Goal: Transaction & Acquisition: Purchase product/service

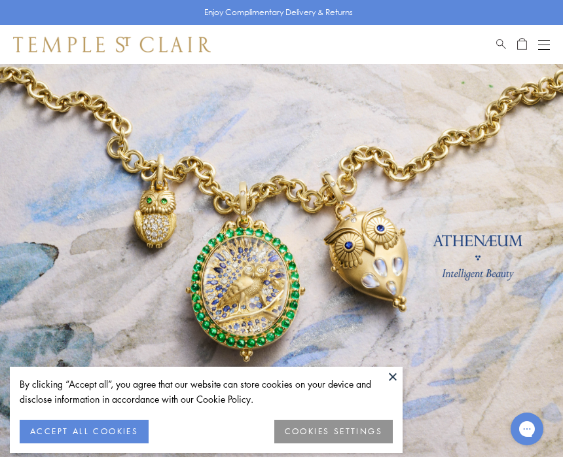
click at [399, 372] on button at bounding box center [393, 377] width 20 height 20
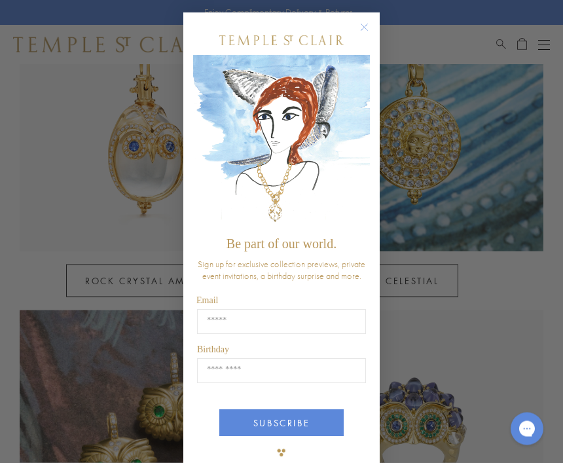
scroll to position [674, 0]
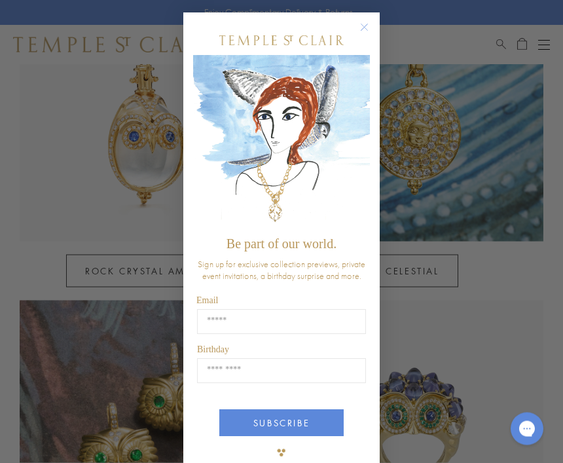
click at [363, 36] on circle "Close dialog" at bounding box center [365, 28] width 16 height 16
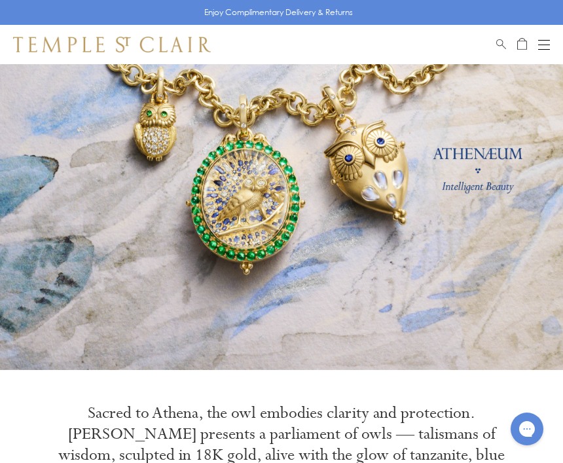
scroll to position [0, 0]
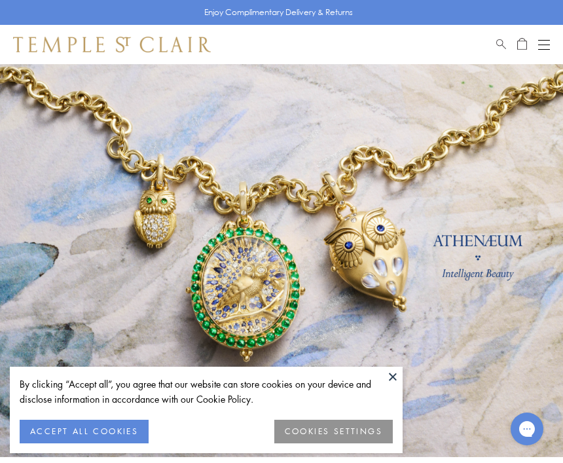
click at [549, 43] on button "Open navigation" at bounding box center [544, 45] width 12 height 16
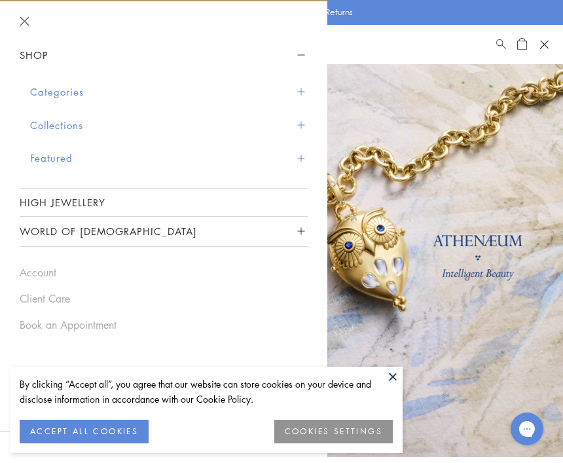
click at [549, 43] on button "Open navigation" at bounding box center [544, 45] width 20 height 20
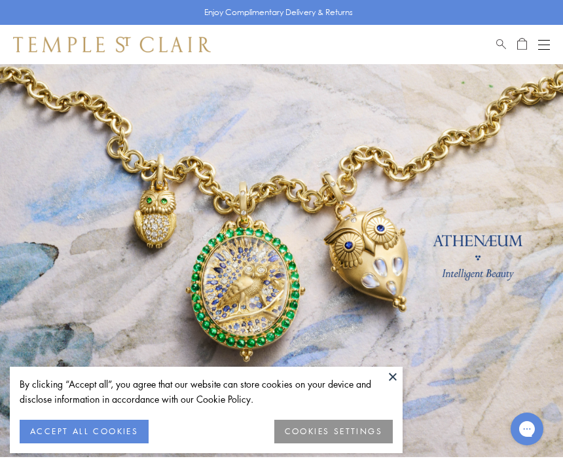
scroll to position [0, 1]
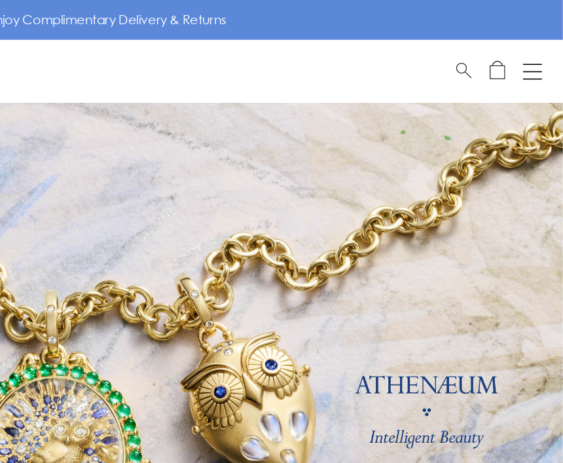
click at [538, 42] on button "Open navigation" at bounding box center [544, 45] width 12 height 16
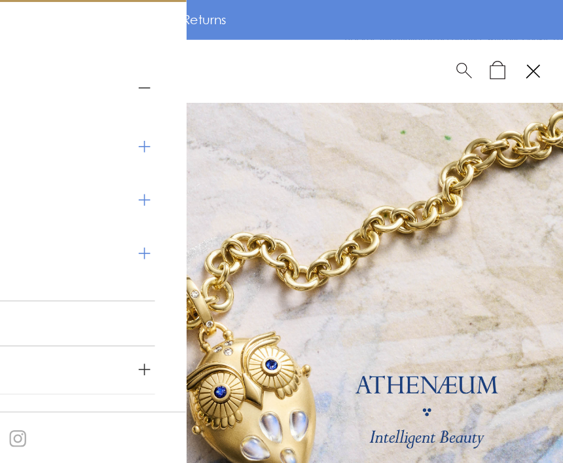
click at [289, 167] on link at bounding box center [281, 260] width 563 height 393
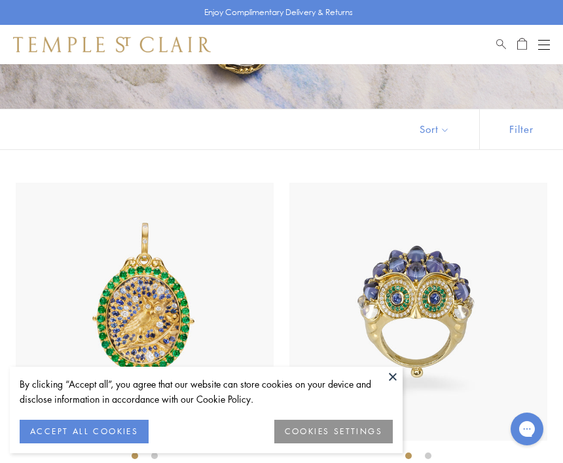
scroll to position [213, 0]
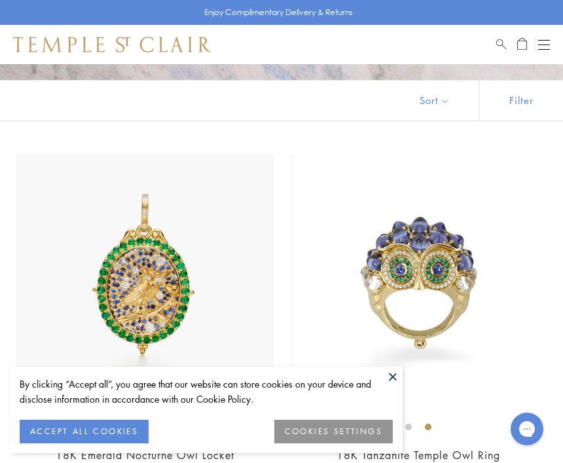
click at [112, 443] on button "ACCEPT ALL COOKIES" at bounding box center [84, 432] width 129 height 24
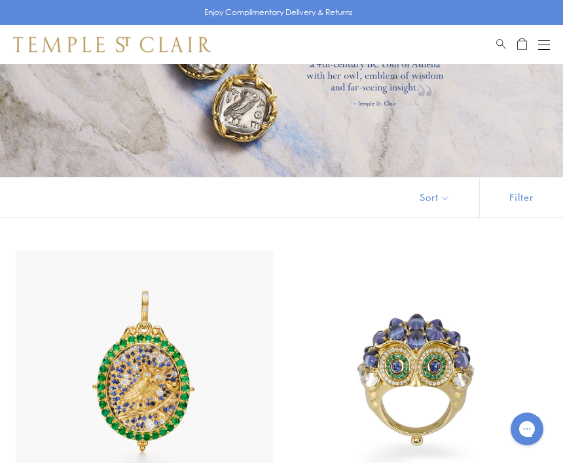
scroll to position [0, 0]
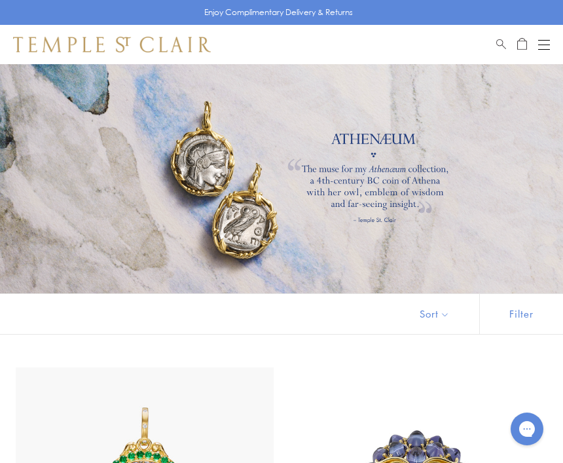
click at [546, 48] on button "Open navigation" at bounding box center [544, 45] width 12 height 16
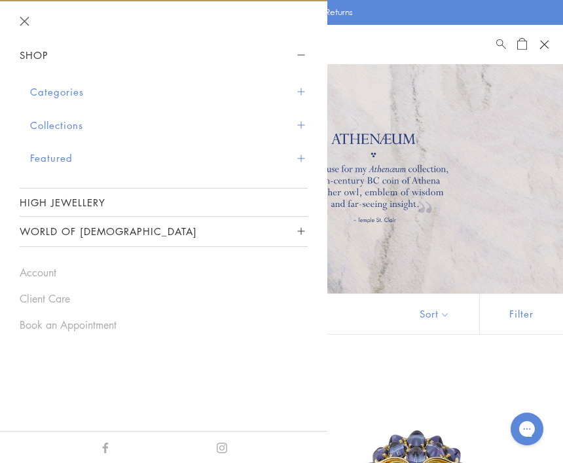
click at [31, 12] on header at bounding box center [163, 20] width 327 height 39
click at [23, 18] on button "Close navigation" at bounding box center [25, 21] width 10 height 10
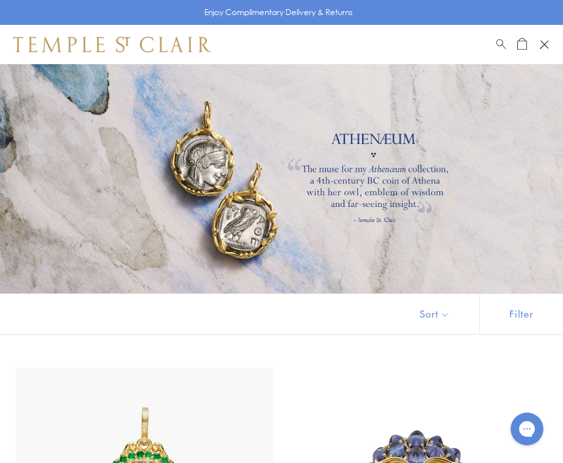
click at [504, 48] on link "Search" at bounding box center [501, 45] width 10 height 16
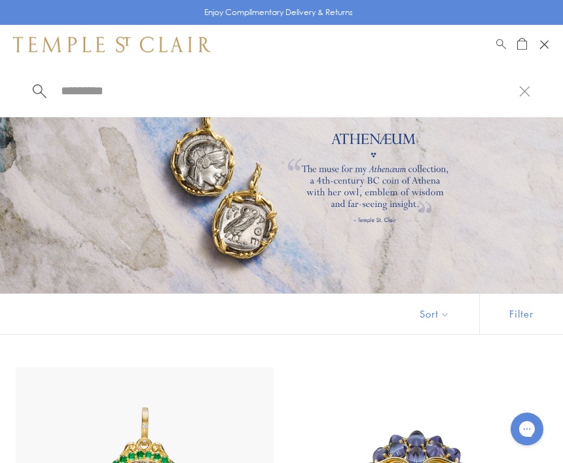
click at [63, 95] on input "search" at bounding box center [290, 90] width 460 height 15
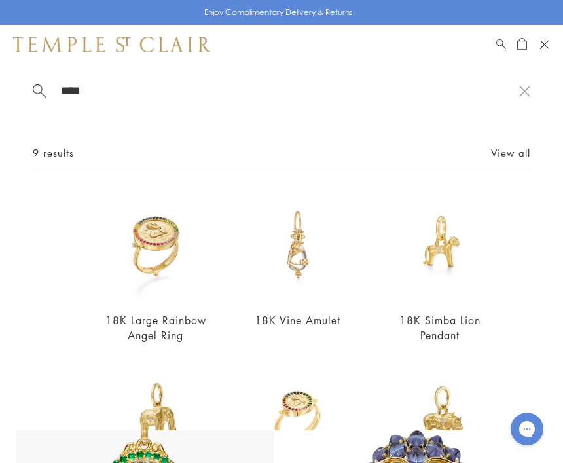
click at [83, 83] on input "****" at bounding box center [290, 90] width 460 height 15
type input "****"
click at [295, 129] on div "**** 9 results View all 18K Large Rainbow Angel Ring $5,000 18K Vine Amulet Fro…" at bounding box center [281, 247] width 563 height 366
click at [549, 39] on div "Book an Appointment" at bounding box center [523, 45] width 54 height 16
click at [544, 48] on button "Open navigation" at bounding box center [544, 45] width 20 height 20
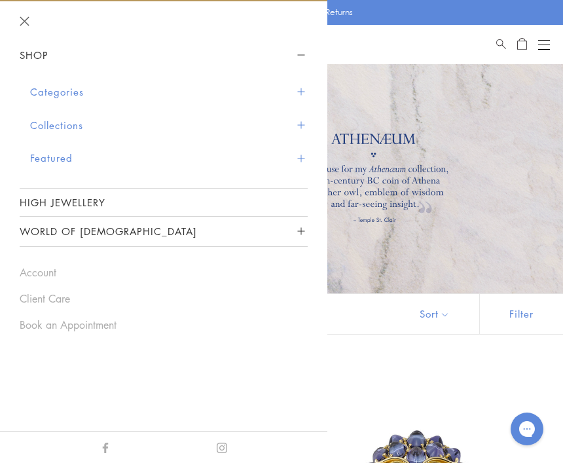
click at [44, 92] on button "Categories" at bounding box center [169, 91] width 278 height 33
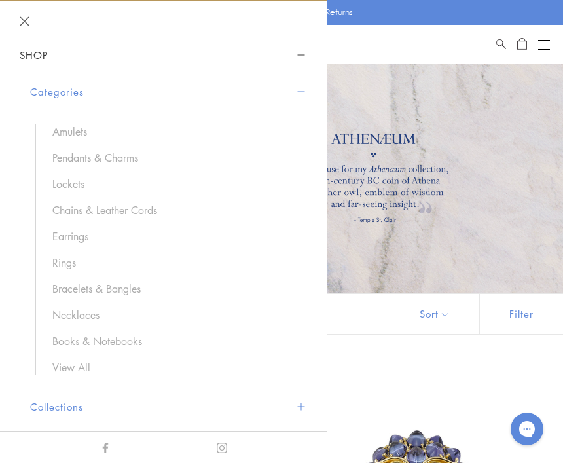
click at [71, 290] on link "Bracelets & Bangles" at bounding box center [173, 289] width 242 height 14
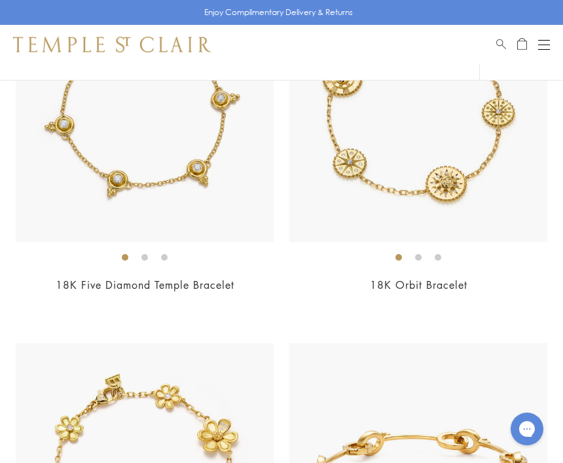
scroll to position [1691, 0]
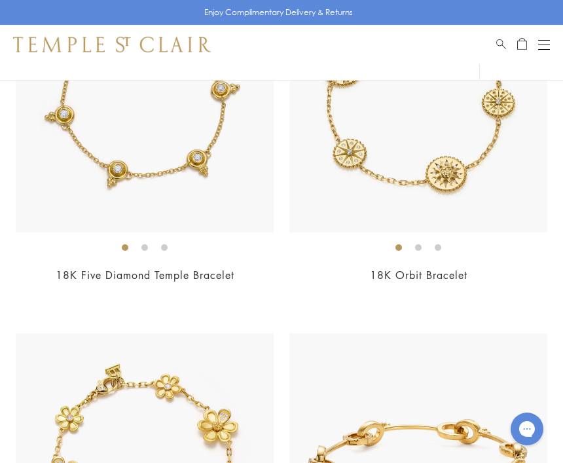
click at [534, 262] on div "18K Orbit Bracelet $11,000" at bounding box center [418, 137] width 258 height 327
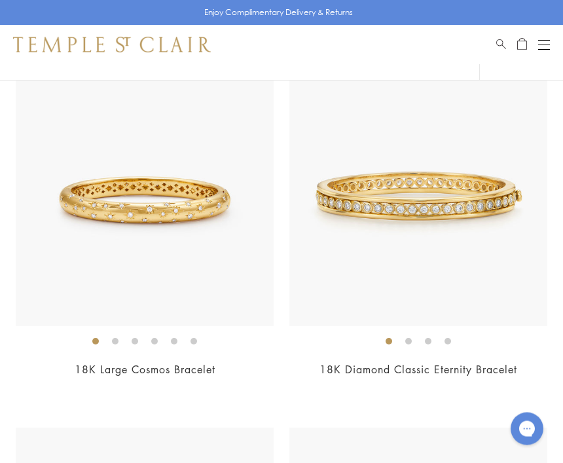
scroll to position [3394, 0]
click at [117, 221] on img at bounding box center [145, 197] width 258 height 258
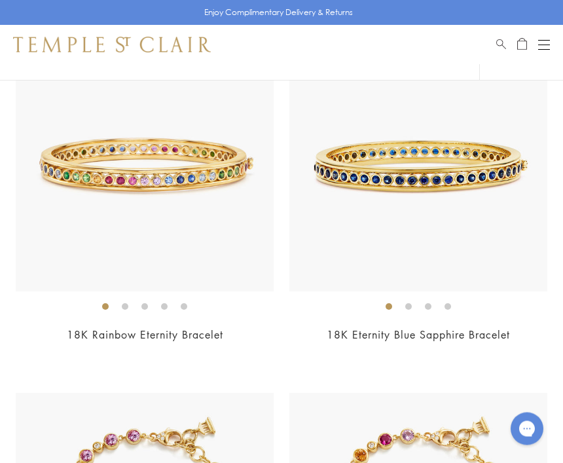
scroll to position [3784, 0]
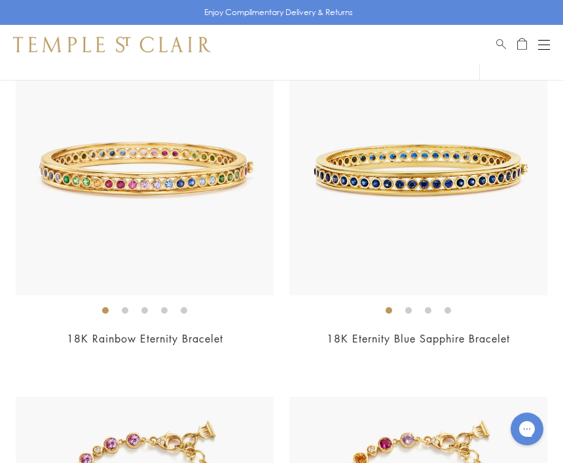
click at [475, 239] on img at bounding box center [418, 166] width 258 height 258
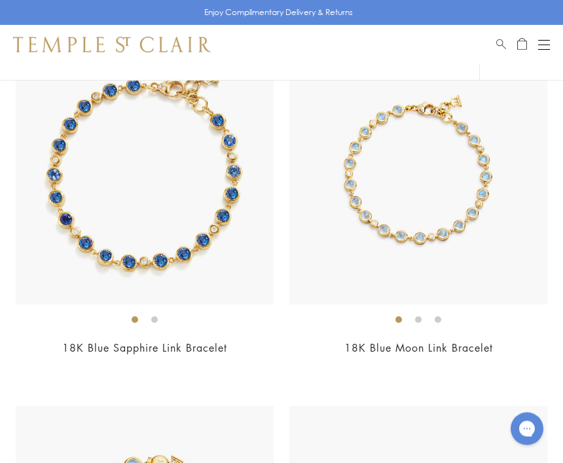
scroll to position [4495, 0]
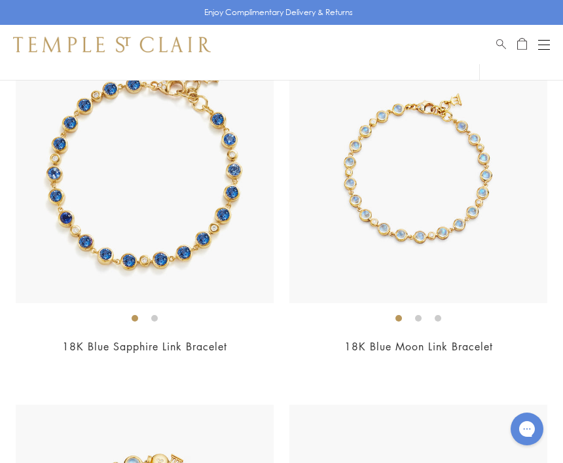
click at [193, 254] on img at bounding box center [145, 174] width 258 height 258
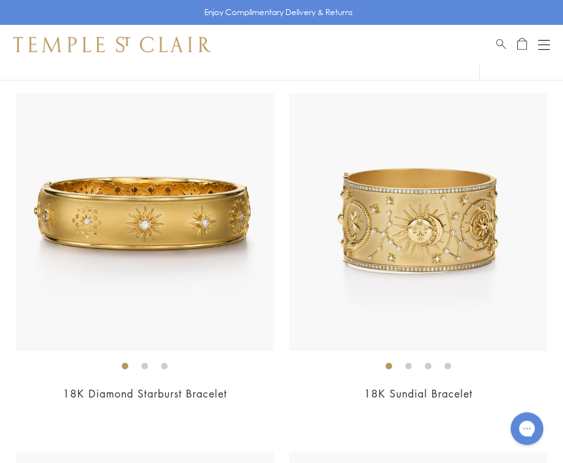
scroll to position [6244, 0]
click at [87, 204] on img at bounding box center [145, 222] width 258 height 258
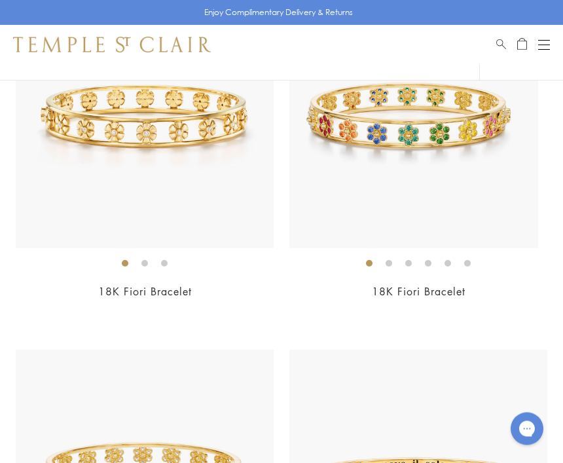
scroll to position [237, 0]
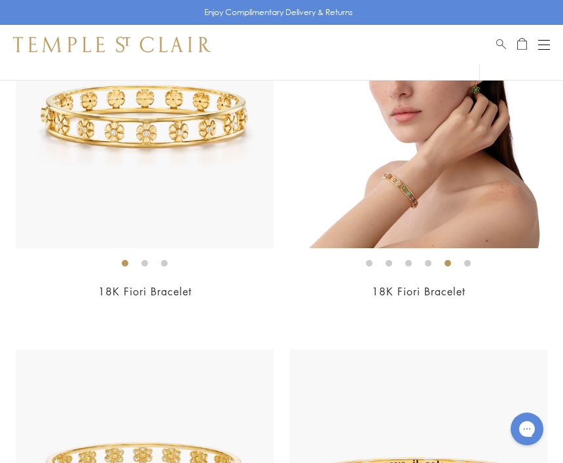
click at [466, 208] on img at bounding box center [418, 119] width 258 height 258
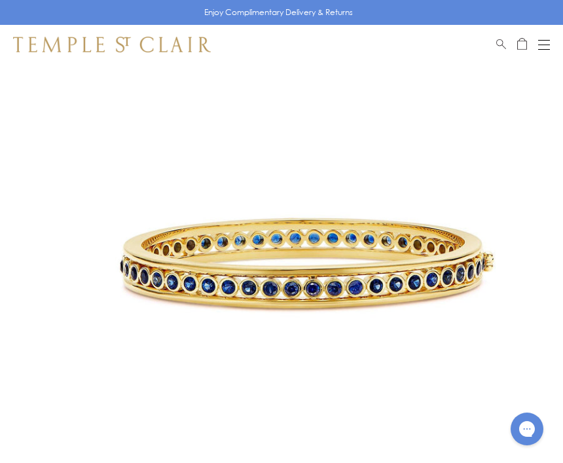
scroll to position [101, 0]
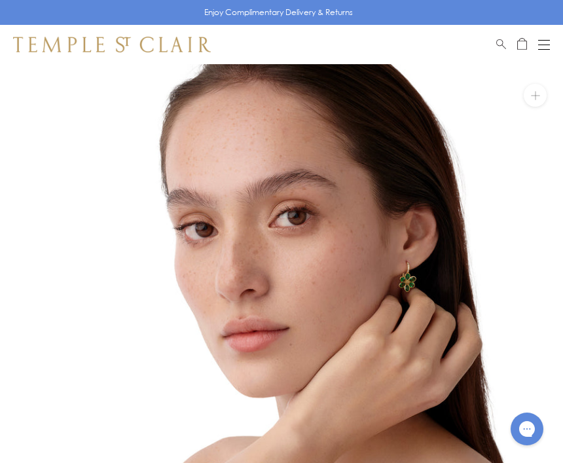
click at [433, 240] on img at bounding box center [282, 345] width 563 height 563
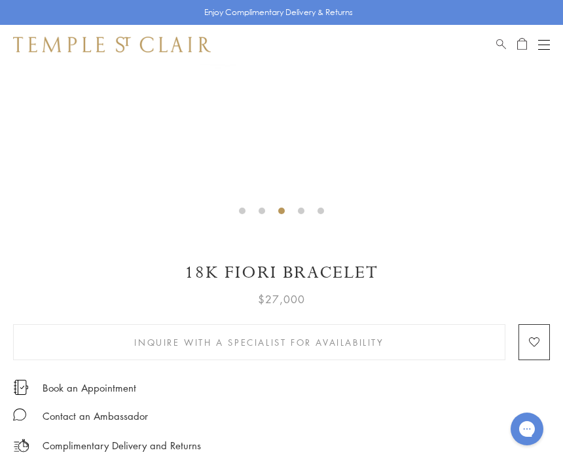
scroll to position [406, 0]
